Goal: Information Seeking & Learning: Check status

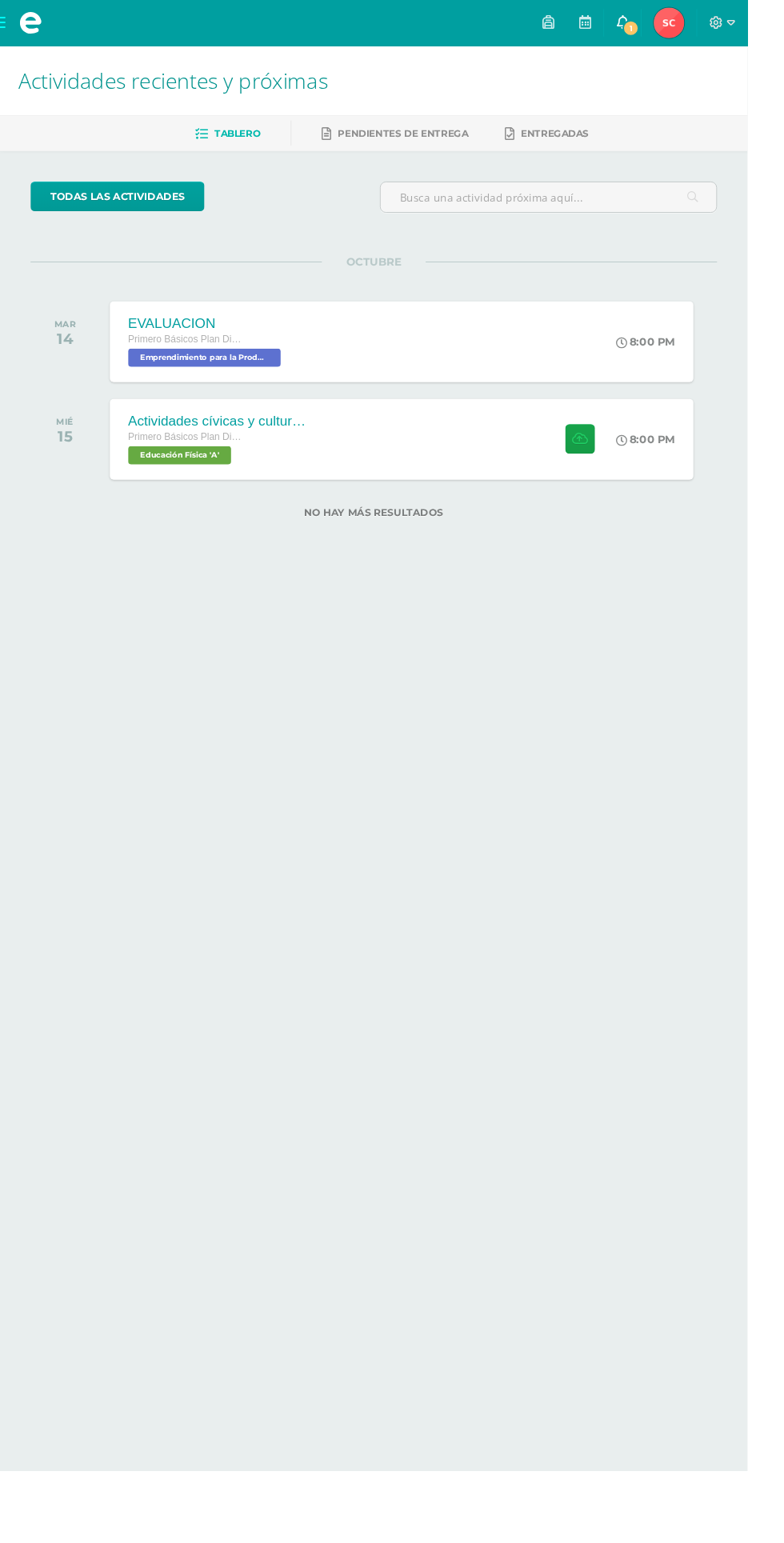
click at [670, 31] on span "1" at bounding box center [662, 30] width 18 height 18
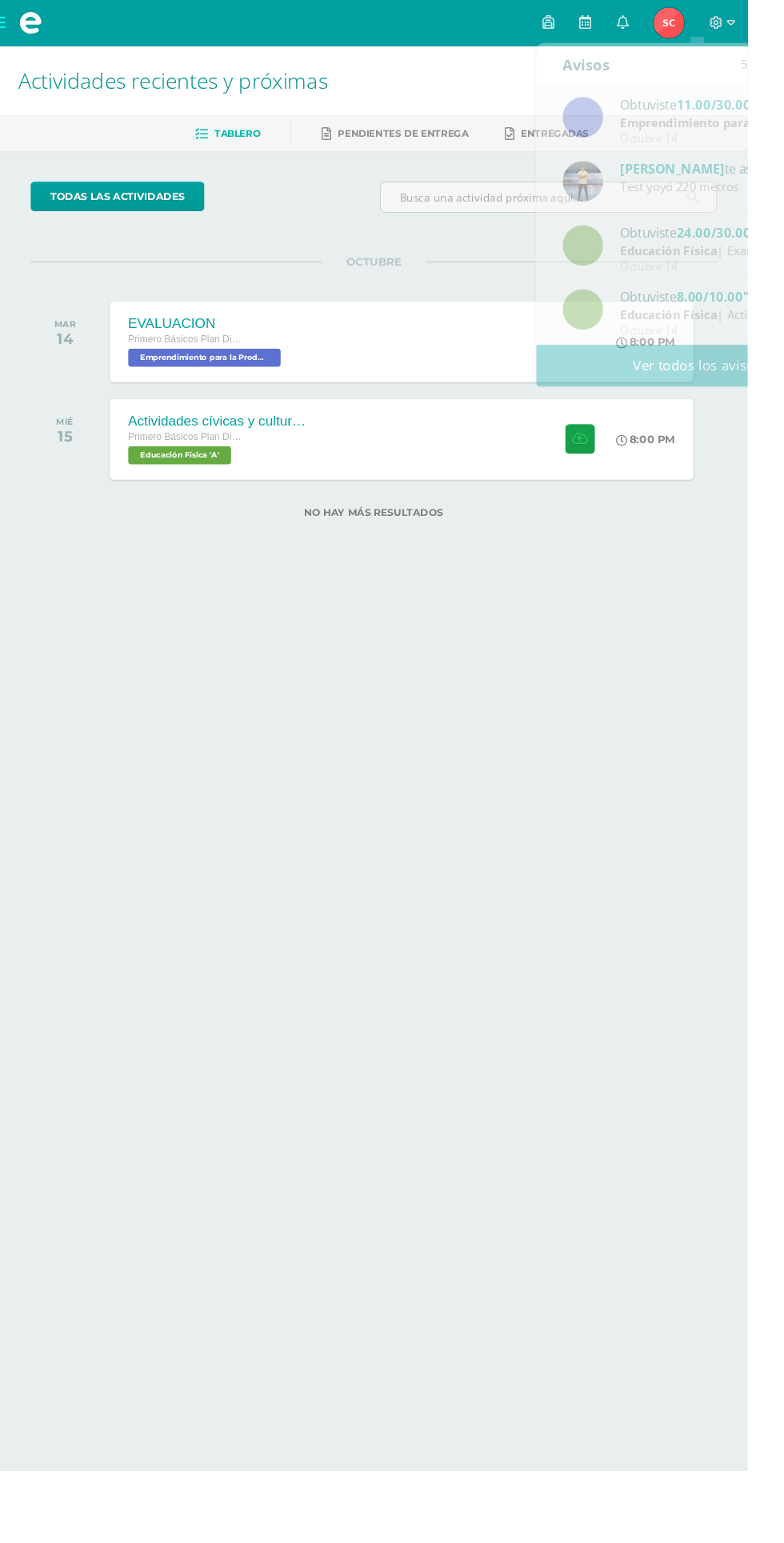
click at [717, 35] on img at bounding box center [701, 24] width 32 height 32
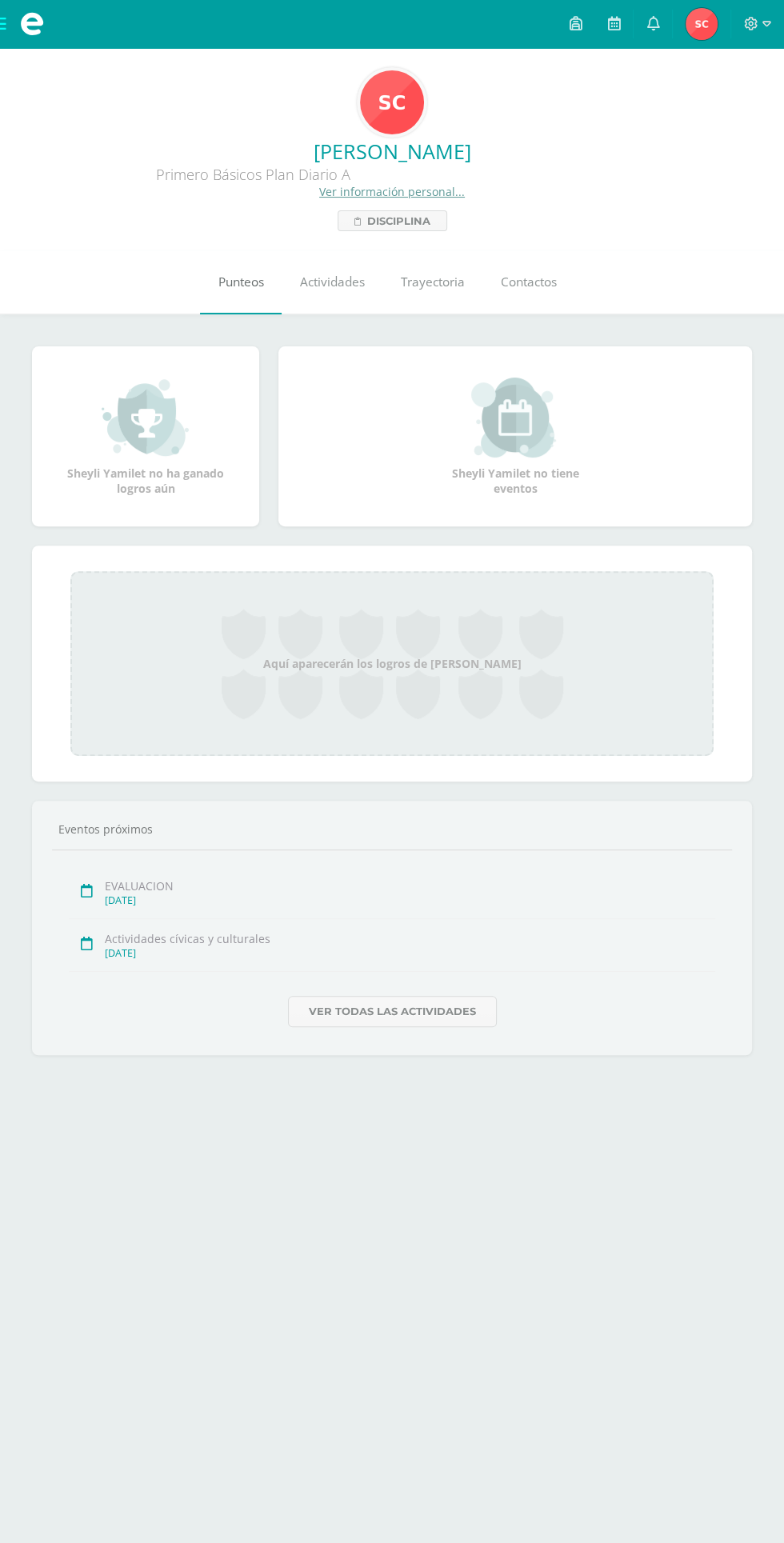
click at [236, 258] on link "Punteos" at bounding box center [240, 281] width 82 height 64
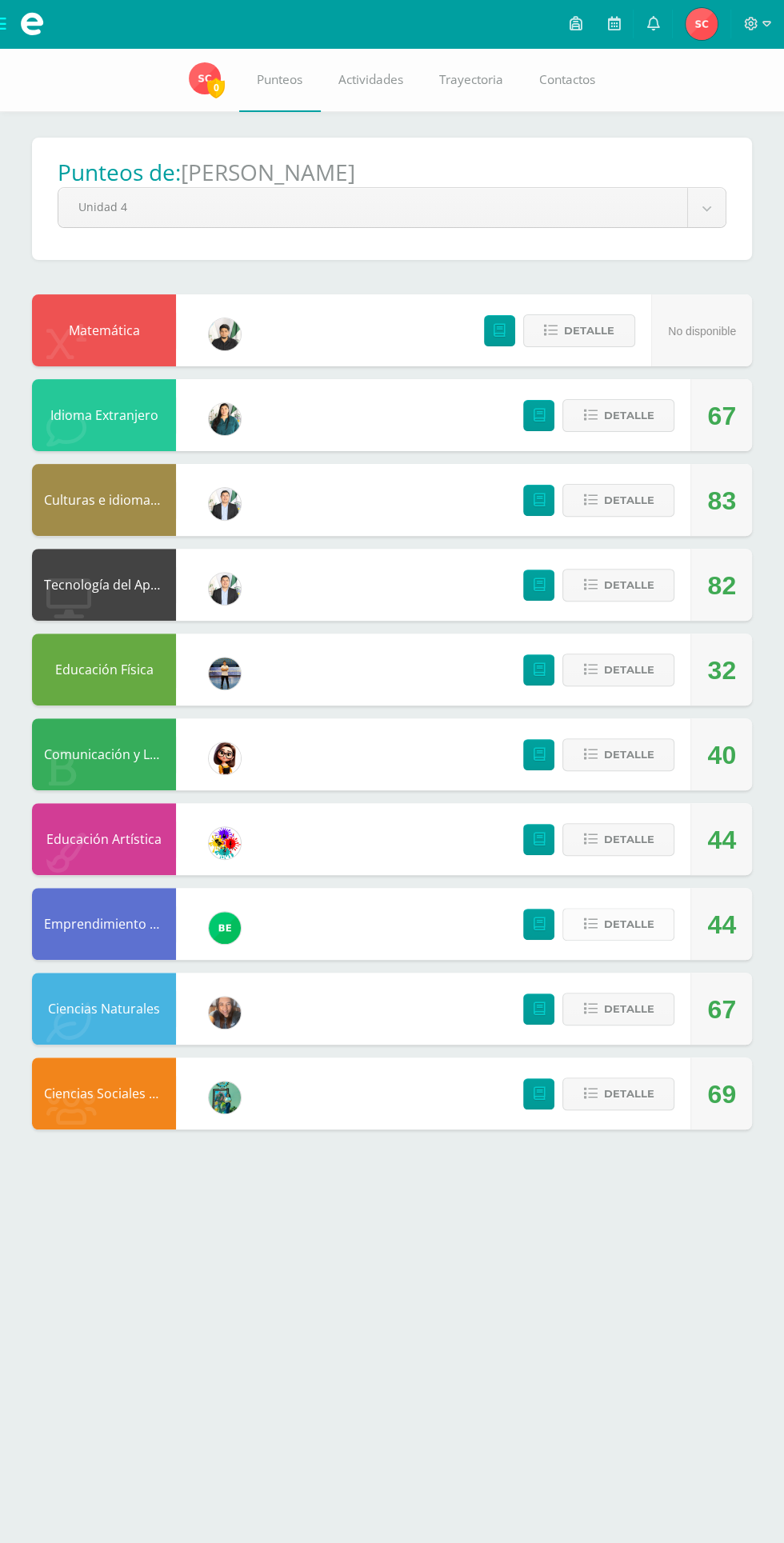
click at [614, 930] on span "Detalle" at bounding box center [628, 923] width 50 height 30
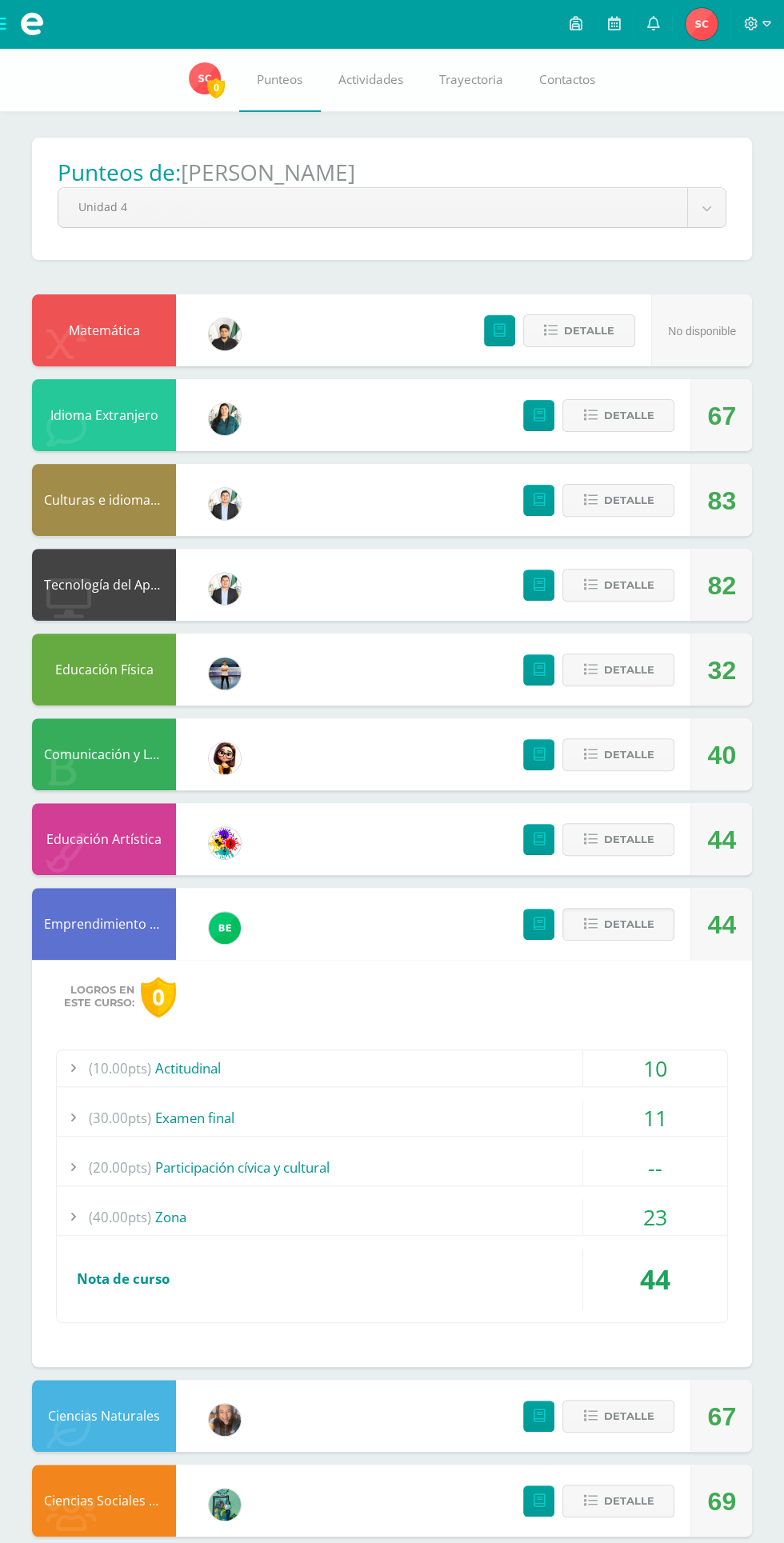
click at [685, 1226] on div "23" at bounding box center [655, 1217] width 144 height 36
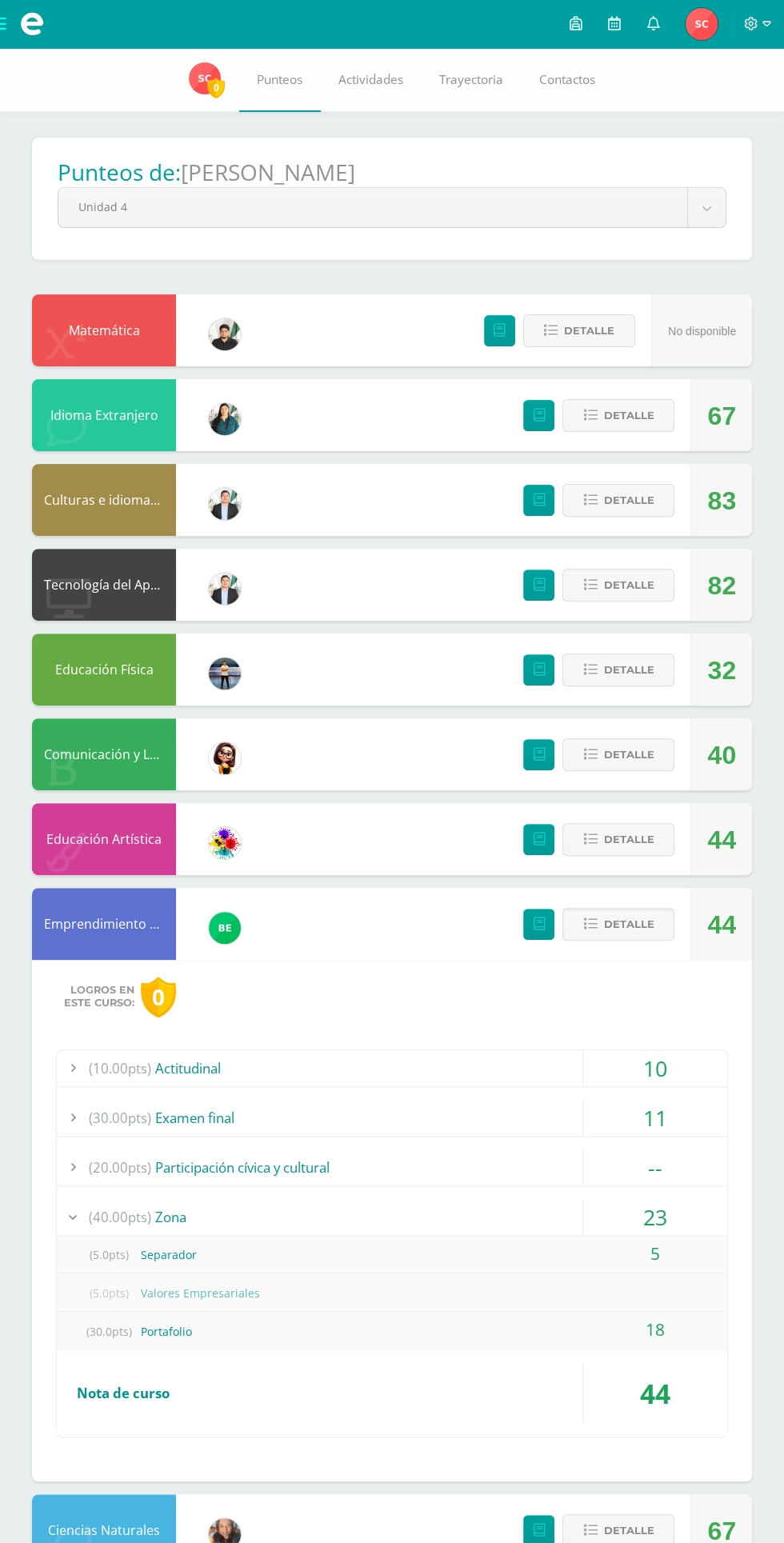
click at [676, 1110] on div "11" at bounding box center [655, 1118] width 144 height 36
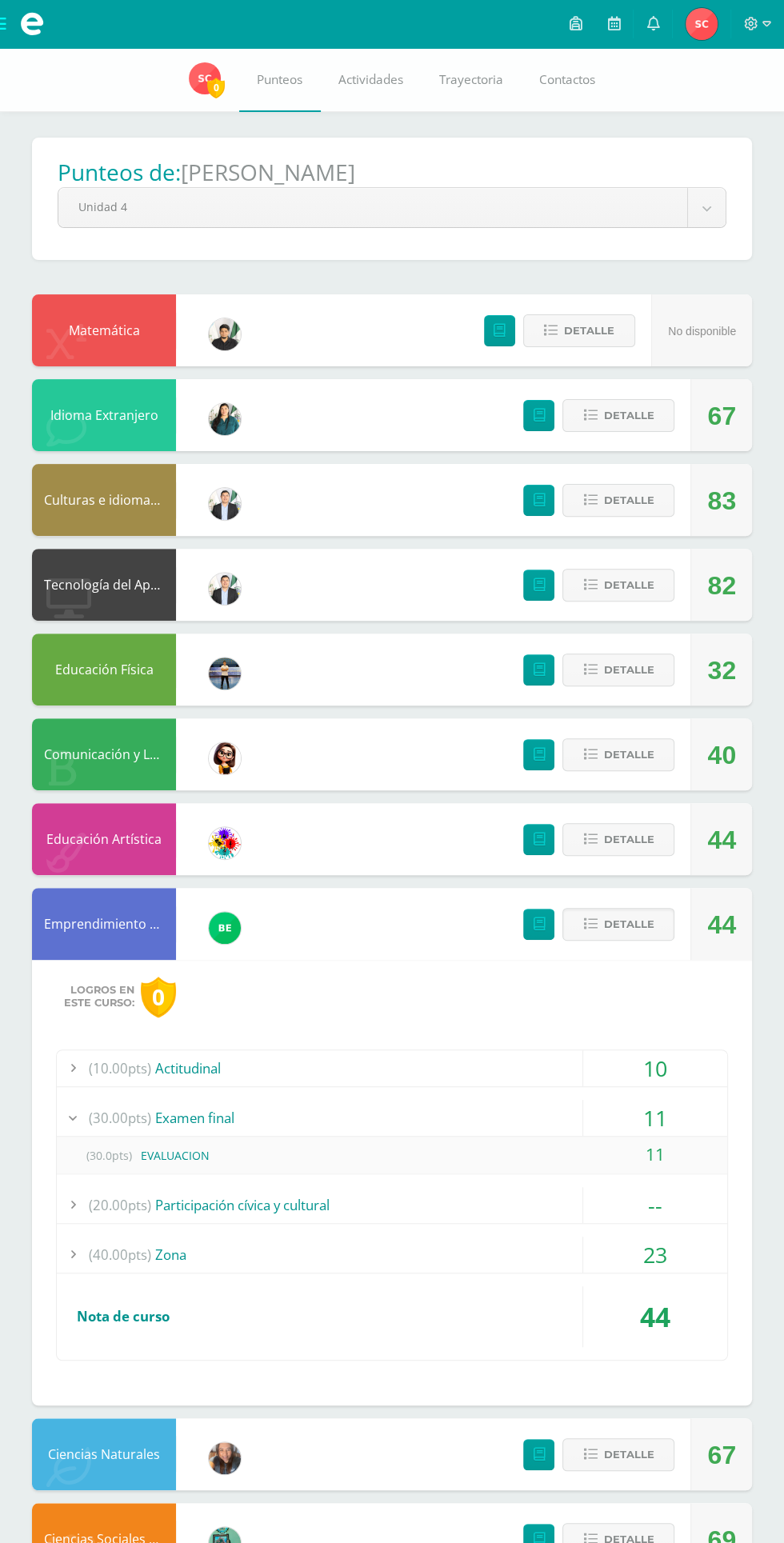
click at [692, 1191] on div "--" at bounding box center [655, 1205] width 144 height 36
